Goal: Register for event/course

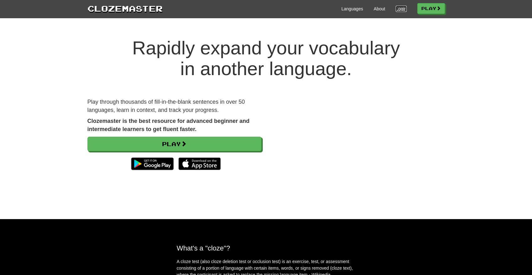
click at [396, 8] on link "Login" at bounding box center [401, 9] width 11 height 6
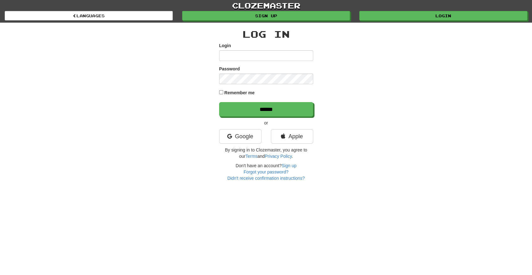
click at [250, 57] on input "Login" at bounding box center [266, 55] width 94 height 11
click at [236, 54] on input "Login" at bounding box center [266, 55] width 94 height 11
type input "*"
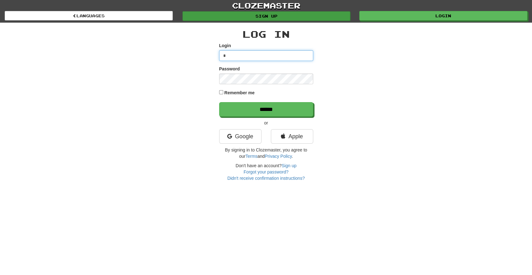
type input "*"
click at [321, 15] on link "Sign up" at bounding box center [267, 15] width 168 height 9
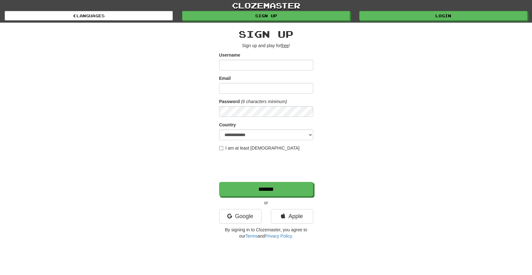
click at [239, 65] on input "Username" at bounding box center [266, 65] width 94 height 11
type input "*"
type input "**********"
click at [252, 84] on input "Email" at bounding box center [266, 88] width 94 height 11
type input "*"
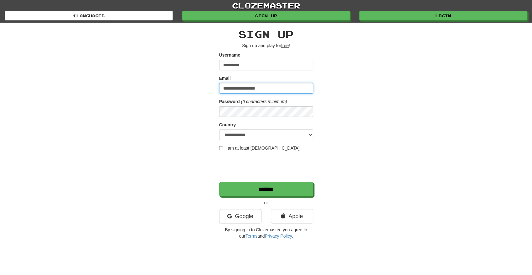
type input "**********"
click at [249, 137] on select "**********" at bounding box center [266, 134] width 94 height 11
select select "**"
click at [219, 129] on select "**********" at bounding box center [266, 134] width 94 height 11
drag, startPoint x: 157, startPoint y: 159, endPoint x: 213, endPoint y: 149, distance: 56.9
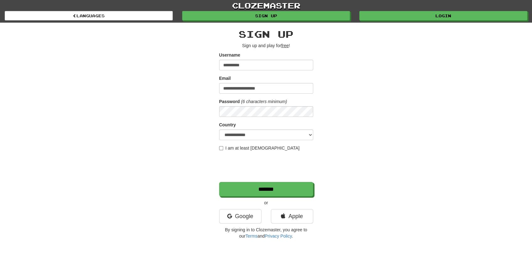
click at [157, 159] on div "**********" at bounding box center [266, 132] width 367 height 219
click at [261, 187] on input "*******" at bounding box center [267, 189] width 94 height 14
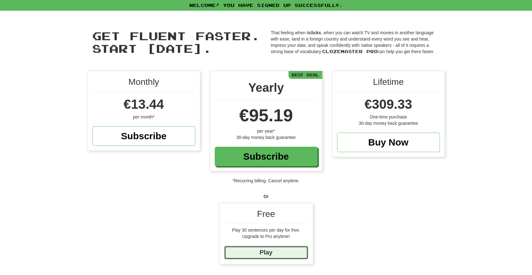
click at [264, 250] on link "Play" at bounding box center [266, 251] width 84 height 13
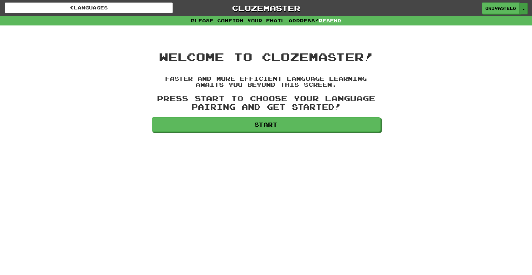
click at [527, 7] on button "Toggle Dropdown" at bounding box center [524, 8] width 8 height 11
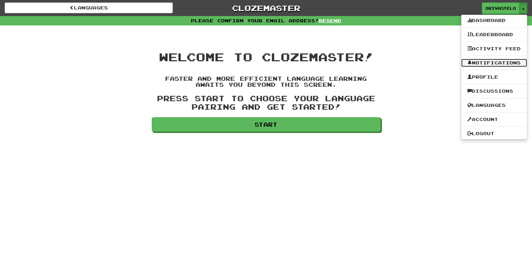
click at [497, 62] on link "Notifications" at bounding box center [494, 63] width 66 height 8
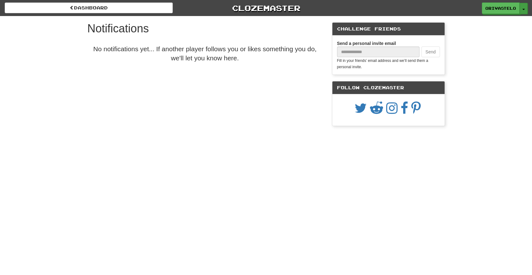
click at [524, 8] on button "Toggle Dropdown" at bounding box center [524, 8] width 8 height 11
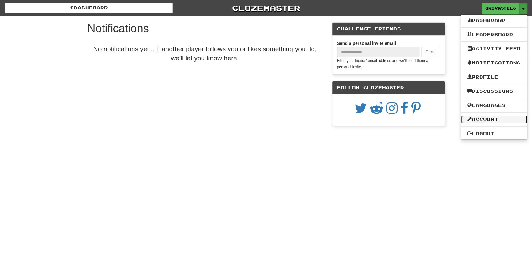
click at [492, 118] on link "Account" at bounding box center [494, 119] width 66 height 8
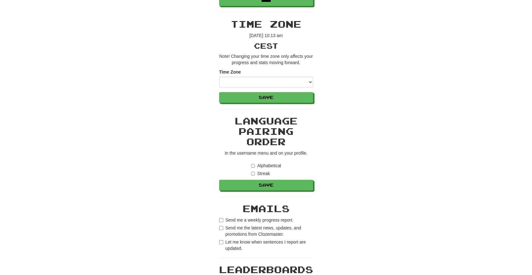
scroll to position [198, 0]
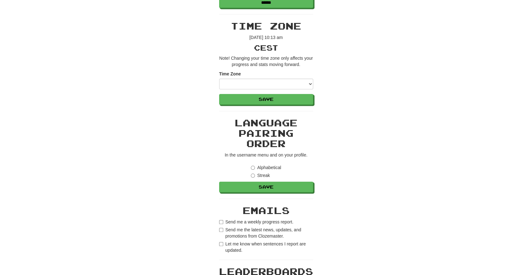
drag, startPoint x: 358, startPoint y: 87, endPoint x: 355, endPoint y: 75, distance: 11.8
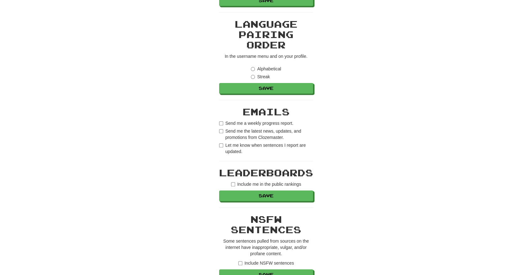
drag, startPoint x: 348, startPoint y: 77, endPoint x: 351, endPoint y: 91, distance: 14.3
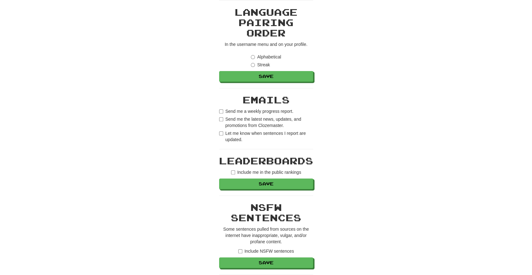
scroll to position [311, 0]
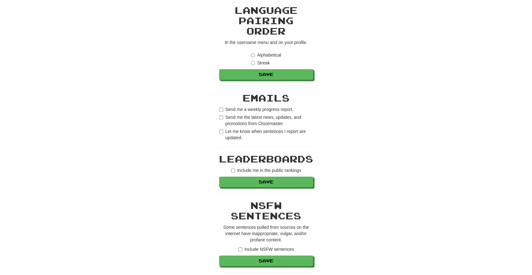
drag, startPoint x: 351, startPoint y: 91, endPoint x: 349, endPoint y: 102, distance: 11.4
click at [223, 106] on label "Send me a weekly progress report." at bounding box center [256, 109] width 74 height 6
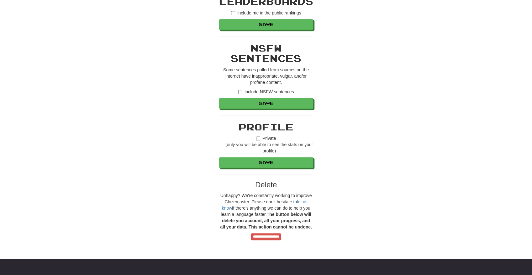
drag, startPoint x: 373, startPoint y: 113, endPoint x: 374, endPoint y: 139, distance: 26.4
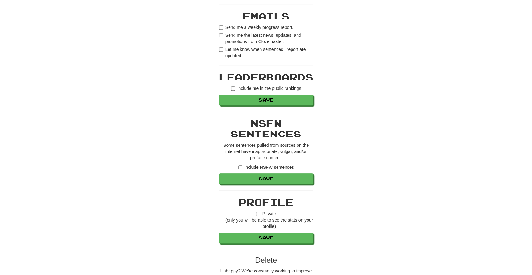
scroll to position [348, 0]
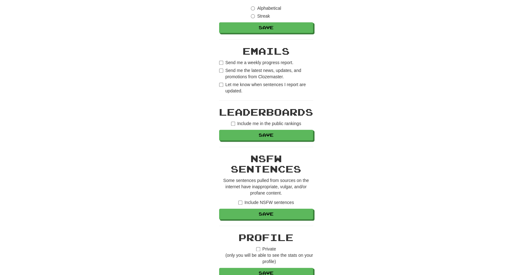
drag, startPoint x: 371, startPoint y: 134, endPoint x: 347, endPoint y: 88, distance: 51.2
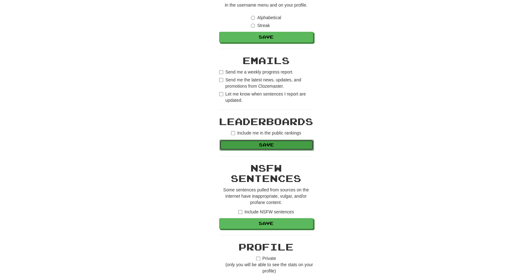
click at [280, 141] on button "Save" at bounding box center [267, 144] width 94 height 11
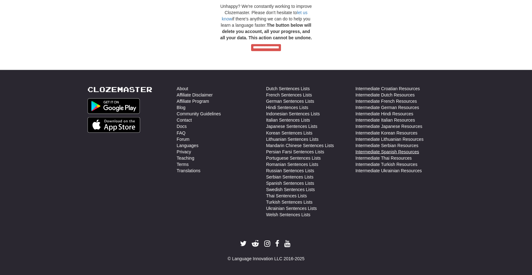
drag, startPoint x: 332, startPoint y: 71, endPoint x: 356, endPoint y: 151, distance: 82.8
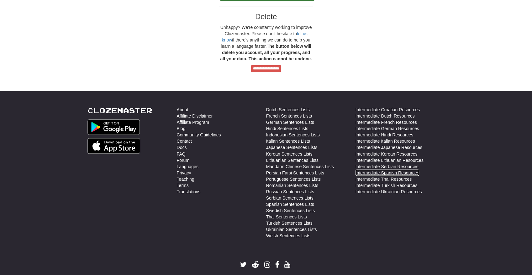
drag, startPoint x: 353, startPoint y: 131, endPoint x: 342, endPoint y: 37, distance: 94.4
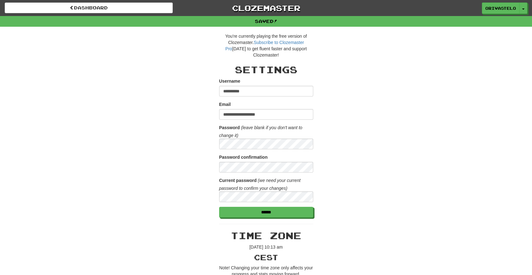
drag, startPoint x: 367, startPoint y: 112, endPoint x: 342, endPoint y: 23, distance: 92.8
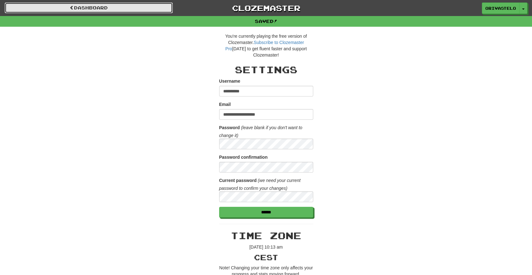
click at [113, 9] on link "Dashboard" at bounding box center [89, 8] width 168 height 11
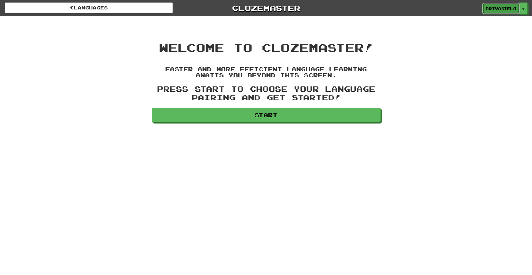
click at [512, 8] on span "Orivastelo" at bounding box center [501, 9] width 31 height 6
click at [523, 6] on button "Toggle Dropdown" at bounding box center [524, 8] width 8 height 11
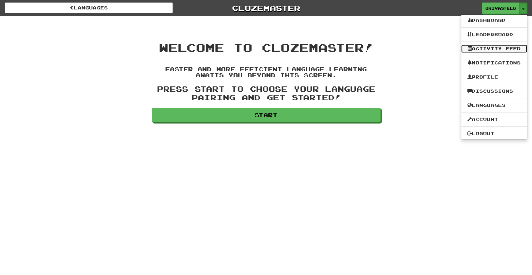
click at [498, 46] on link "Activity Feed" at bounding box center [494, 49] width 66 height 8
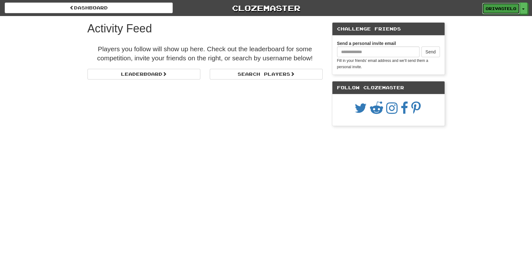
click at [493, 9] on span "Orivastelo" at bounding box center [501, 9] width 31 height 6
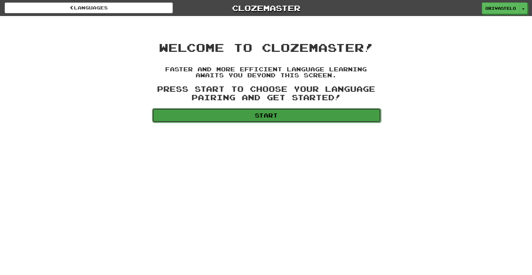
click at [267, 116] on link "Start" at bounding box center [266, 115] width 229 height 14
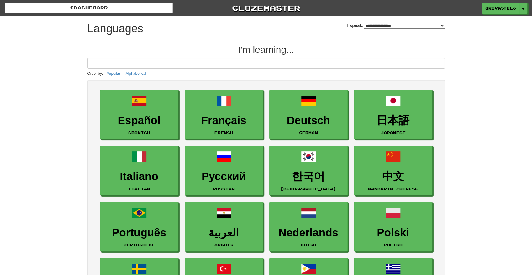
click at [375, 26] on select "**********" at bounding box center [404, 26] width 81 height 6
select select "*******"
click at [364, 23] on select "**********" at bounding box center [404, 26] width 81 height 6
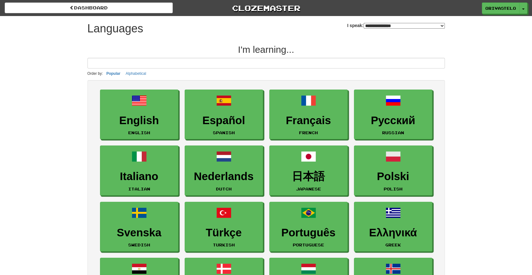
click at [290, 38] on div "**********" at bounding box center [267, 196] width 358 height 360
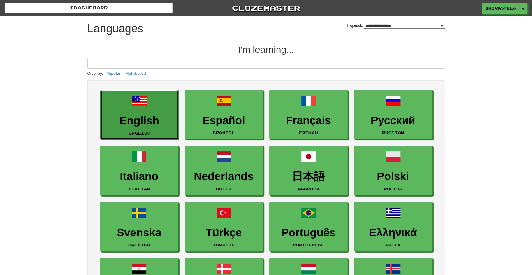
click at [140, 115] on h3 "English" at bounding box center [140, 121] width 72 height 12
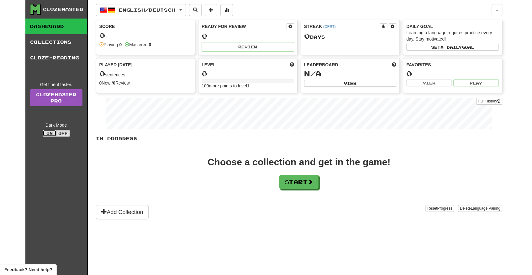
click at [49, 131] on button "On" at bounding box center [50, 133] width 14 height 7
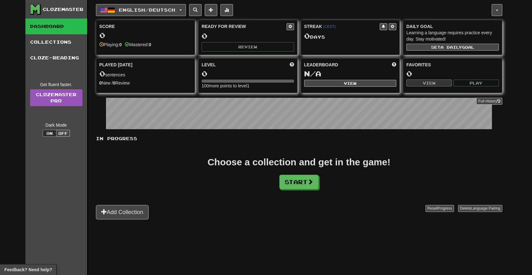
click at [51, 160] on div "Clozemaster Dashboard Collections Cloze-Reading Get fluent faster. Clozemaster …" at bounding box center [56, 145] width 63 height 290
click at [141, 9] on span "English / Deutsch" at bounding box center [147, 9] width 56 height 5
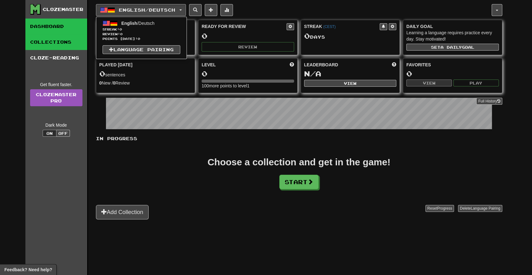
click at [68, 41] on link "Collections" at bounding box center [56, 42] width 62 height 16
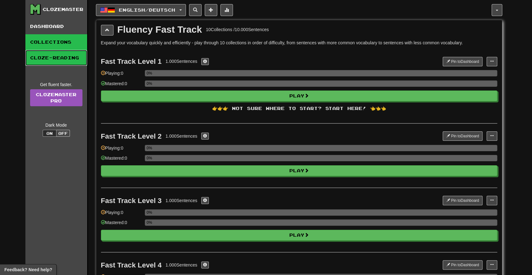
click at [62, 60] on link "Cloze-Reading" at bounding box center [56, 58] width 62 height 16
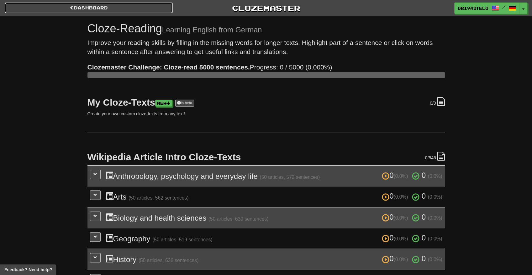
click at [82, 10] on link "Dashboard" at bounding box center [89, 8] width 168 height 11
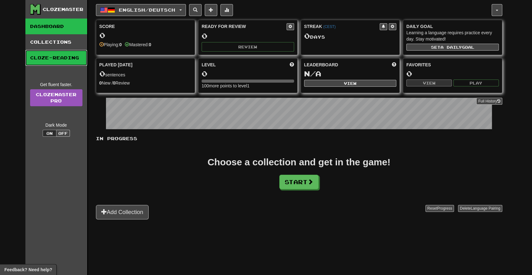
click at [59, 51] on link "Cloze-Reading" at bounding box center [56, 58] width 62 height 16
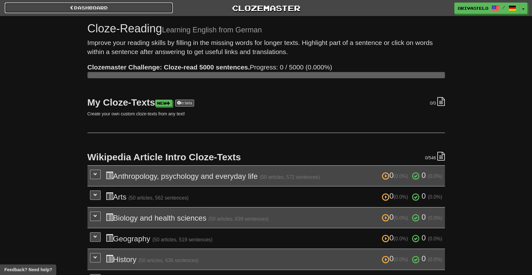
click at [104, 13] on link "Dashboard" at bounding box center [89, 8] width 168 height 11
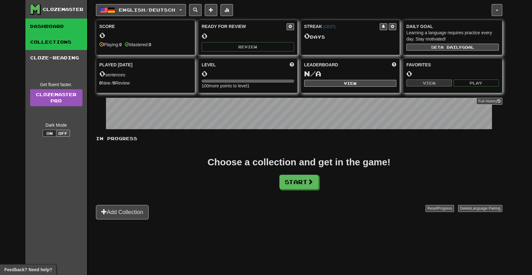
click at [75, 36] on link "Collections" at bounding box center [56, 42] width 62 height 16
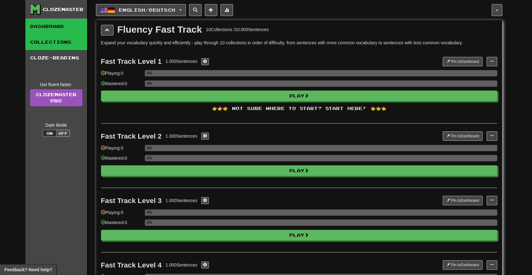
click at [46, 33] on link "Dashboard" at bounding box center [56, 27] width 62 height 16
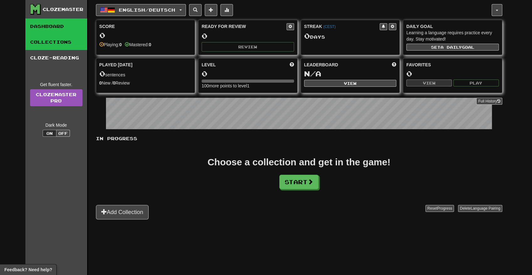
click at [42, 45] on link "Collections" at bounding box center [56, 42] width 62 height 16
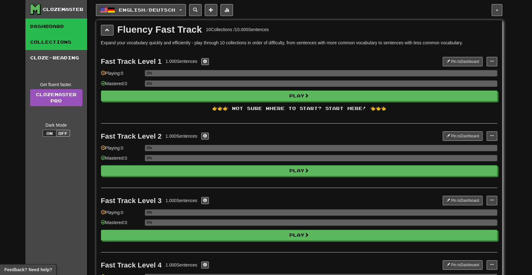
click at [41, 31] on link "Dashboard" at bounding box center [56, 27] width 62 height 16
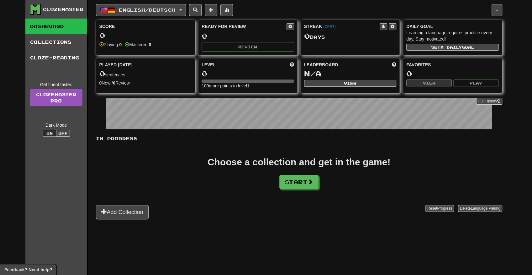
click at [147, 13] on button "English / Deutsch" at bounding box center [141, 10] width 90 height 12
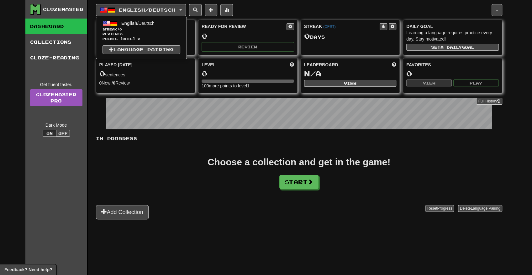
click at [307, 15] on div "English / Deutsch English / Deutsch Streak: 0 Review: 0 Points [DATE]: 0 Langua…" at bounding box center [294, 10] width 396 height 12
